Goal: Find specific page/section: Find specific page/section

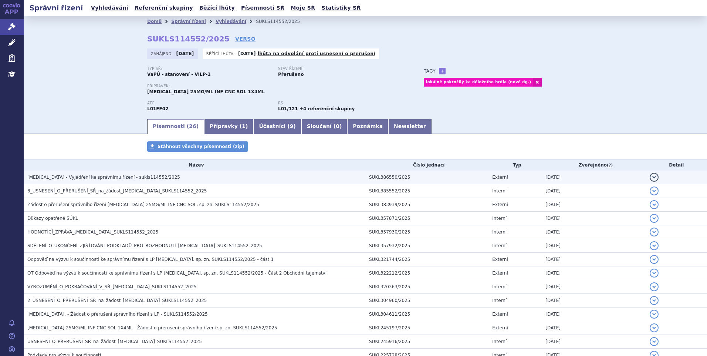
click at [104, 175] on span "[MEDICAL_DATA] - Vyjádření ke správnímu řízení - sukls114552/2025" at bounding box center [103, 176] width 153 height 5
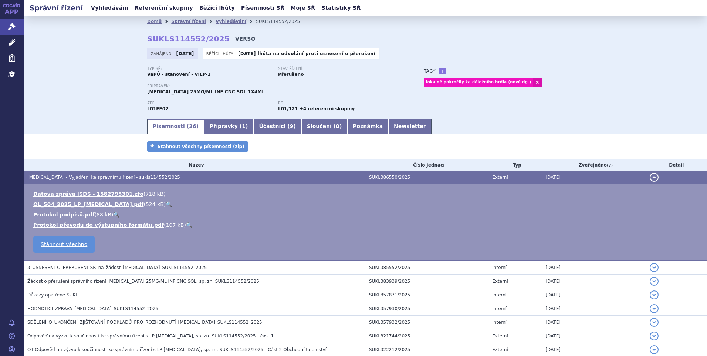
click at [235, 38] on link "VERSO" at bounding box center [245, 38] width 20 height 7
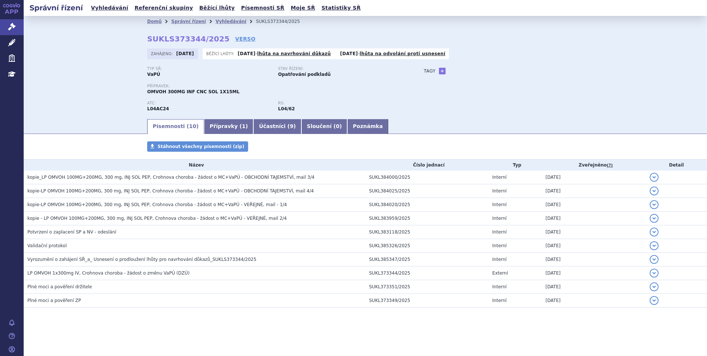
click at [141, 331] on section "Domů Správní řízení Vyhledávání SUKLS373344/2025 SUKLS373344/2025 VERSO Zahájen…" at bounding box center [365, 184] width 683 height 336
